Goal: Information Seeking & Learning: Learn about a topic

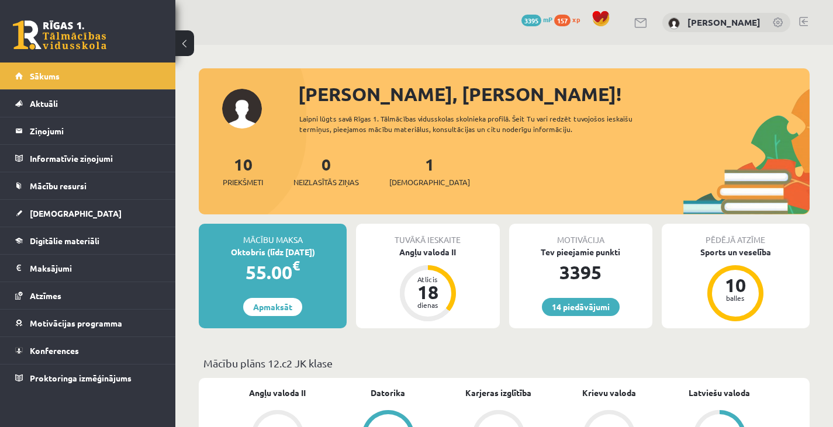
scroll to position [786, 0]
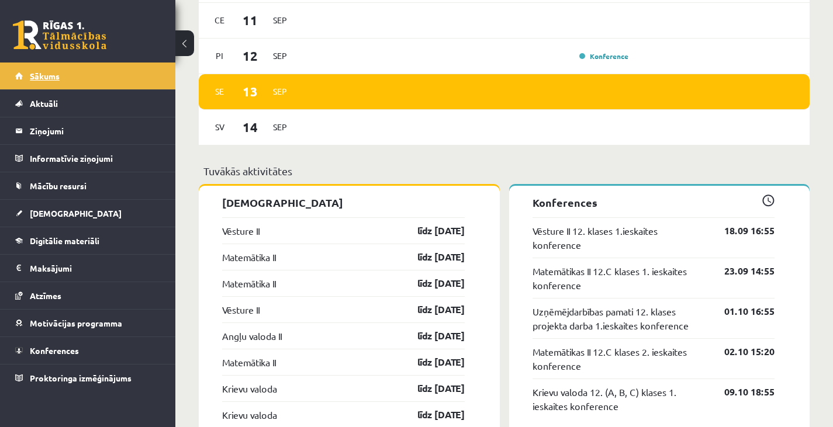
drag, startPoint x: 0, startPoint y: 0, endPoint x: 89, endPoint y: 75, distance: 116.6
click at [89, 75] on link "Sākums" at bounding box center [88, 76] width 146 height 27
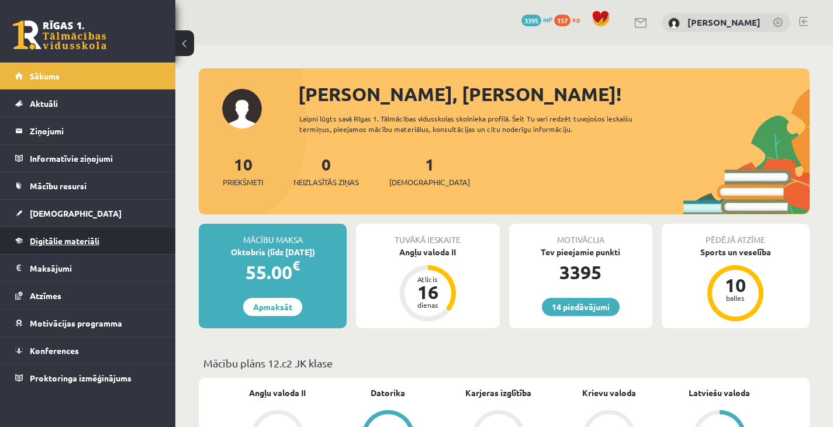
click at [90, 238] on span "Digitālie materiāli" at bounding box center [65, 241] width 70 height 11
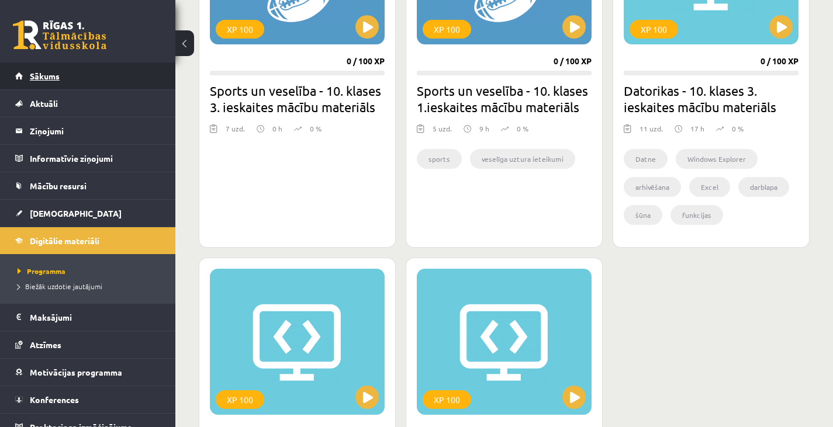
scroll to position [815, 0]
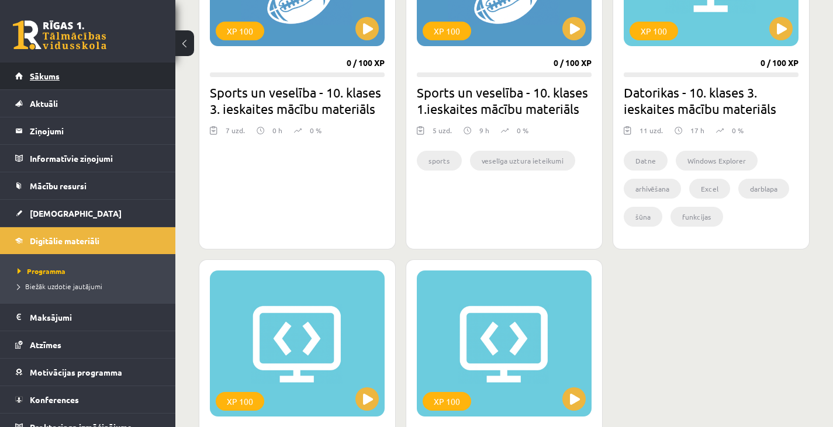
click at [87, 71] on link "Sākums" at bounding box center [88, 76] width 146 height 27
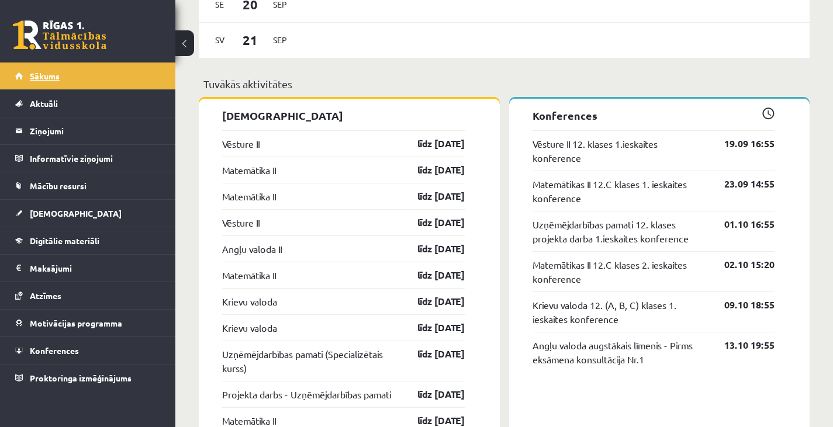
scroll to position [874, 0]
click at [243, 144] on link "Vēsture II" at bounding box center [240, 143] width 37 height 14
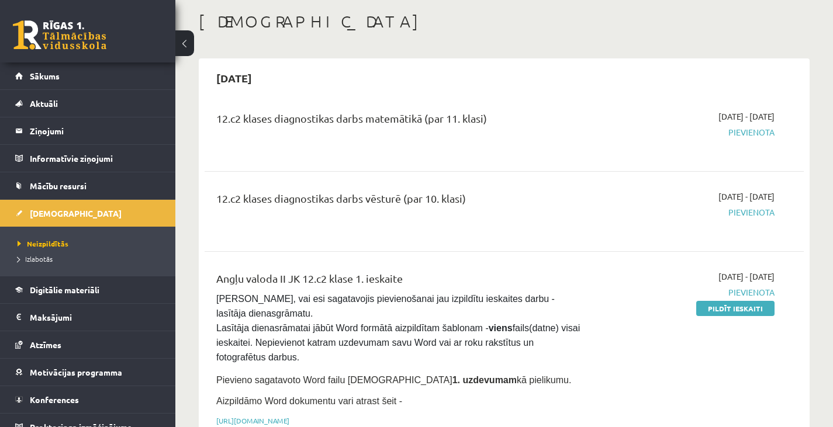
scroll to position [56, 0]
